Goal: Transaction & Acquisition: Subscribe to service/newsletter

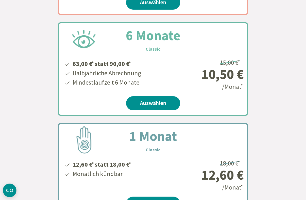
scroll to position [257, 0]
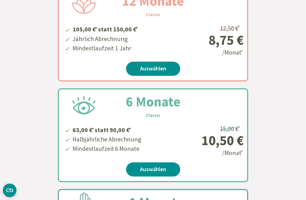
scroll to position [178, 0]
click at [141, 171] on link "Auswählen" at bounding box center [153, 169] width 54 height 14
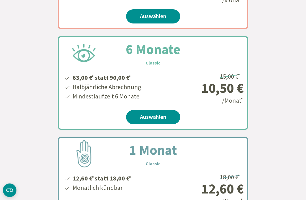
scroll to position [239, 0]
click at [138, 119] on link "Auswählen" at bounding box center [153, 117] width 54 height 14
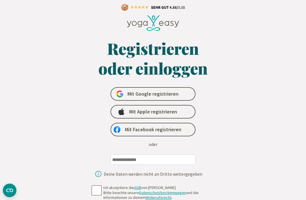
click at [125, 161] on input "email" at bounding box center [153, 160] width 85 height 10
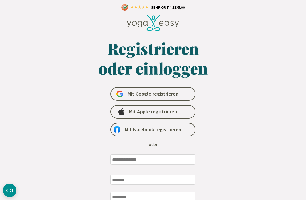
scroll to position [2, 0]
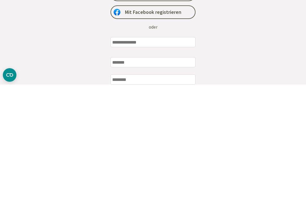
type input "**********"
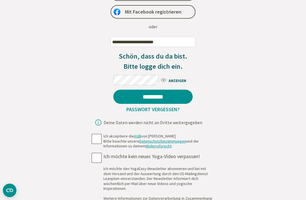
scroll to position [118, 0]
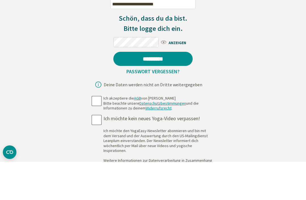
click at [165, 90] on input "*********" at bounding box center [152, 97] width 79 height 14
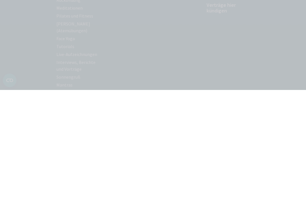
scroll to position [189, 0]
